Goal: Find specific page/section: Find specific page/section

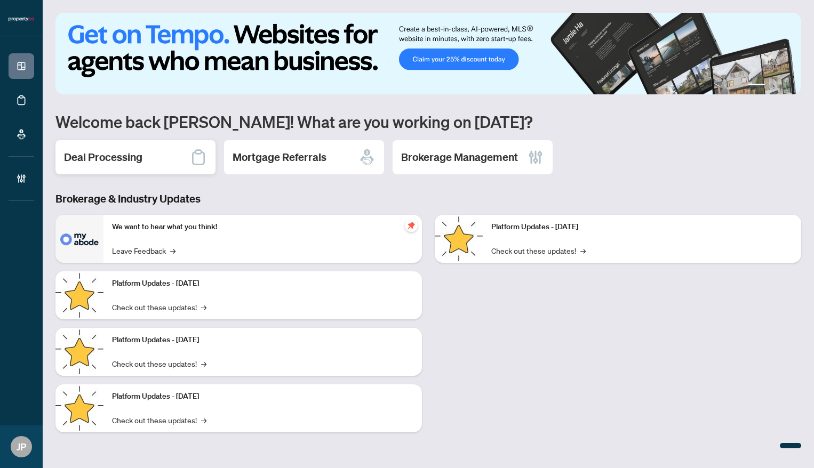
click at [149, 159] on div "Deal Processing" at bounding box center [135, 157] width 160 height 34
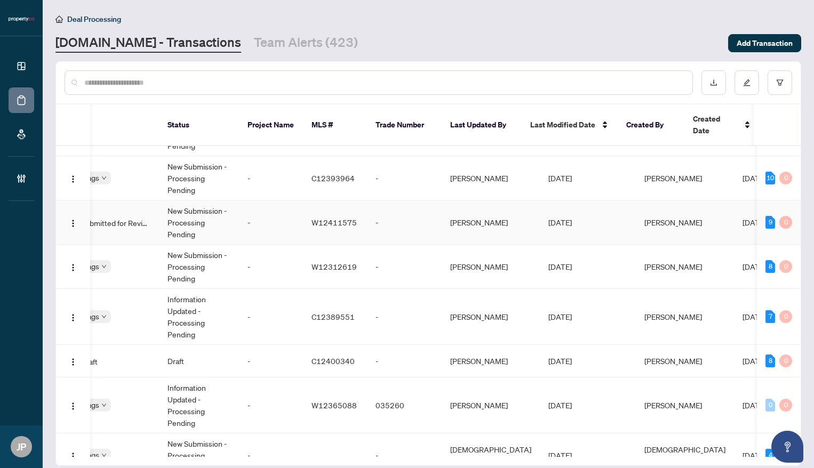
click at [436, 211] on td "-" at bounding box center [404, 223] width 75 height 44
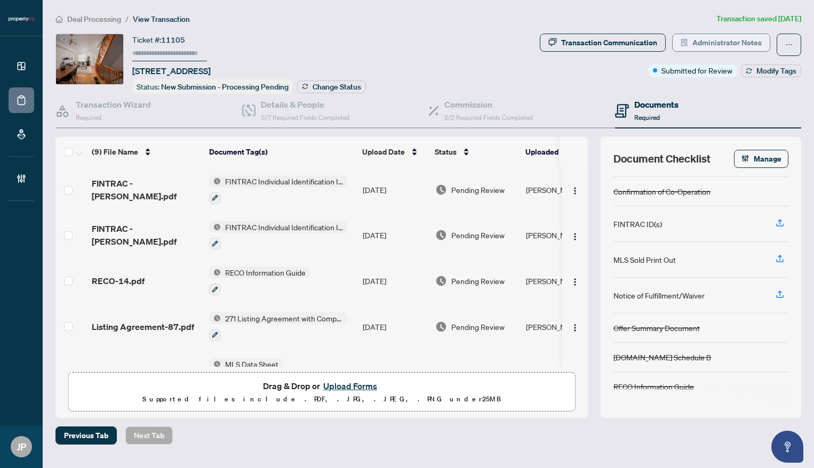
click at [717, 44] on span "Administrator Notes" at bounding box center [727, 42] width 69 height 17
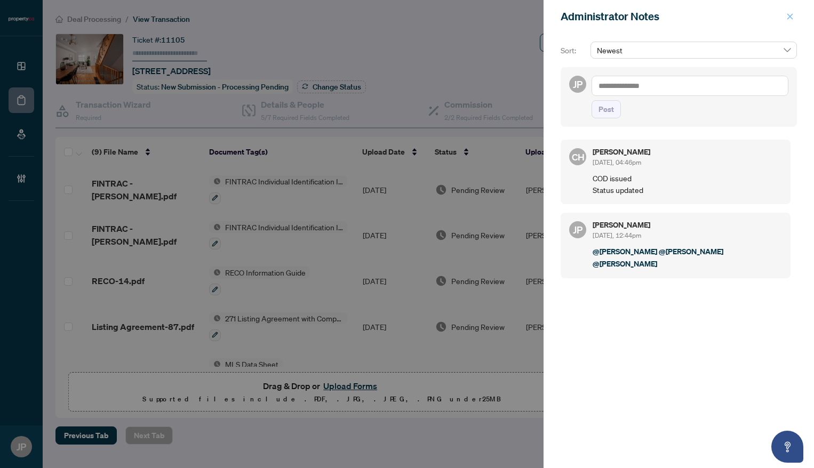
click at [787, 14] on icon "close" at bounding box center [790, 16] width 6 height 6
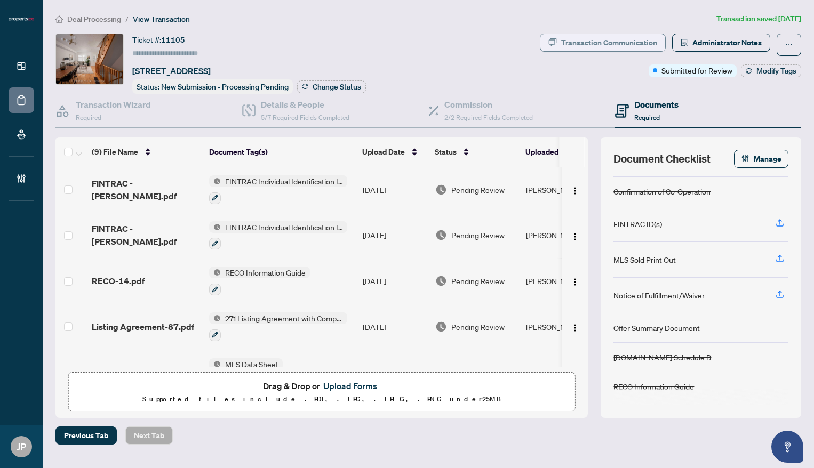
click at [589, 37] on div "Transaction Communication" at bounding box center [609, 42] width 96 height 17
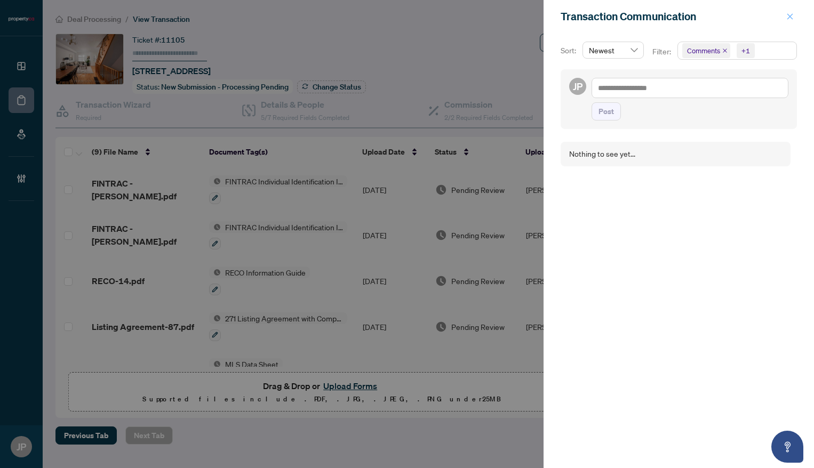
click at [791, 14] on icon "close" at bounding box center [789, 16] width 7 height 7
